Goal: Check status: Check status

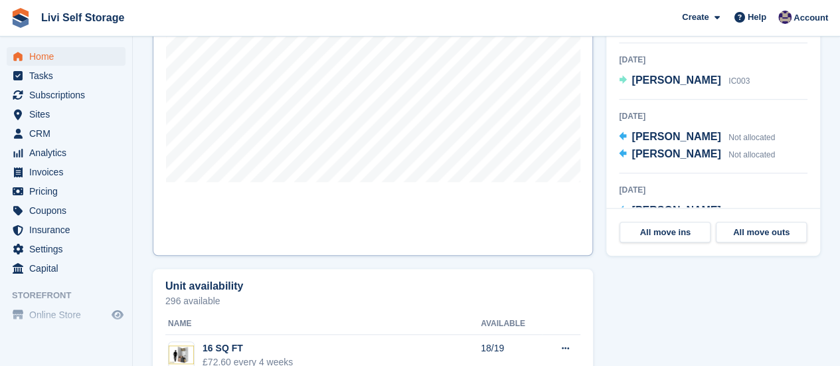
scroll to position [531, 0]
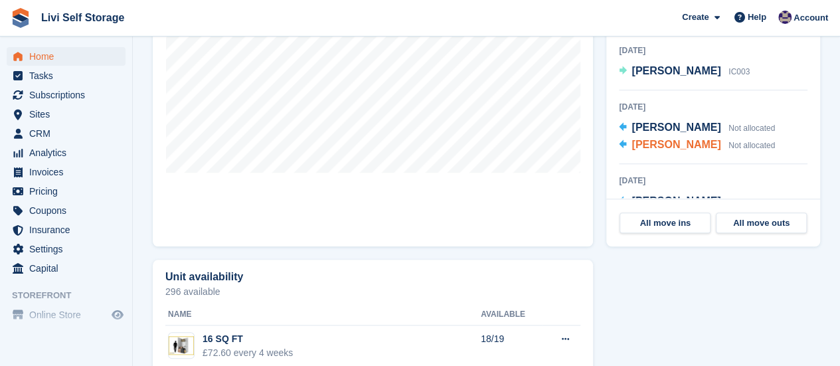
click at [642, 150] on span "[PERSON_NAME]" at bounding box center [676, 144] width 89 height 11
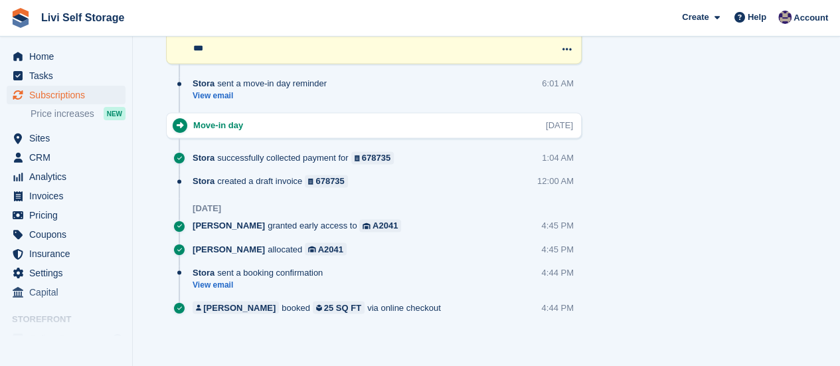
scroll to position [1033, 0]
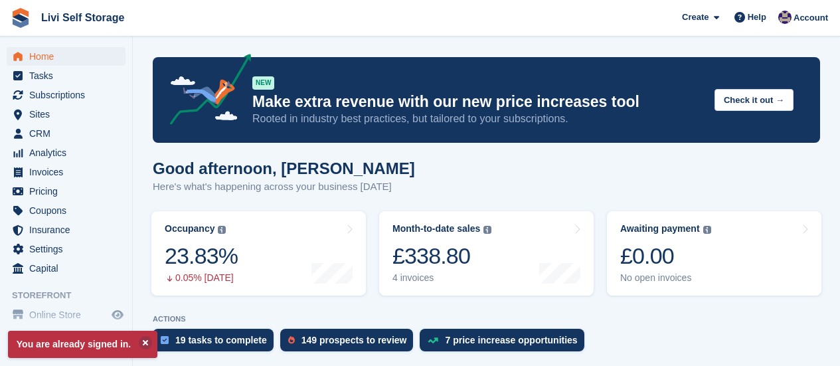
scroll to position [531, 0]
